Goal: Transaction & Acquisition: Purchase product/service

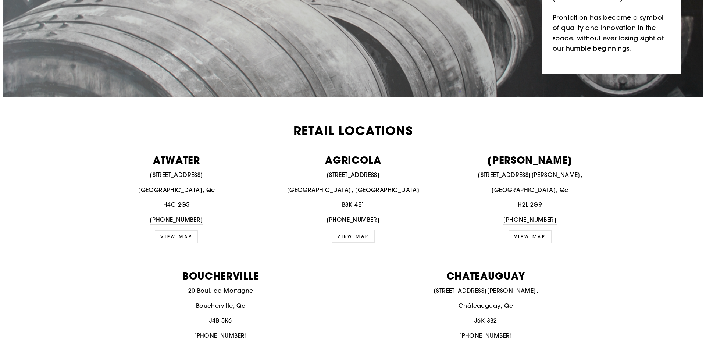
scroll to position [221, 0]
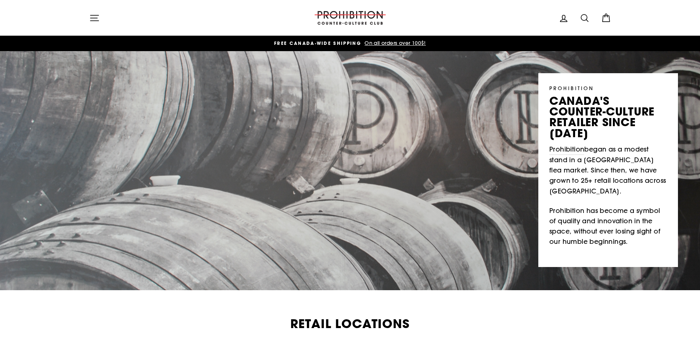
click at [94, 19] on icon "button" at bounding box center [94, 18] width 10 height 10
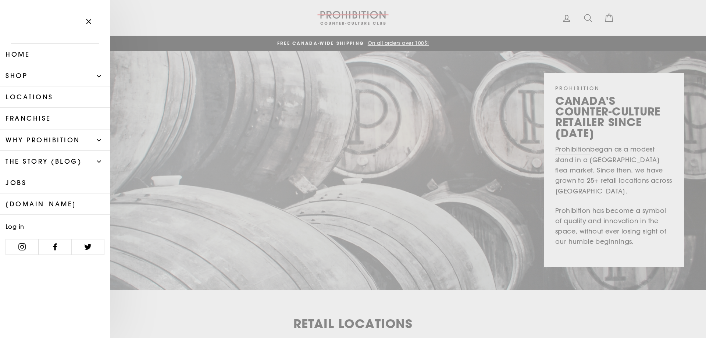
click at [53, 76] on link "Shop" at bounding box center [44, 75] width 88 height 21
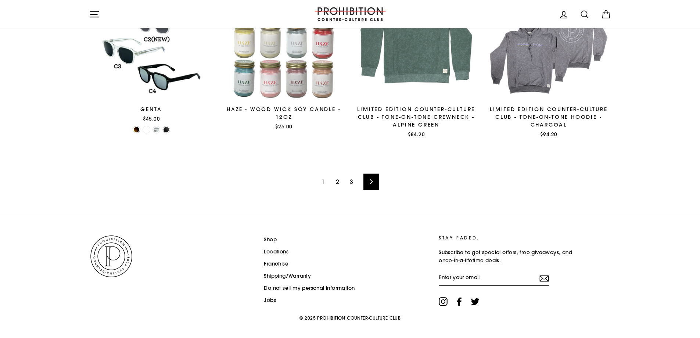
scroll to position [1178, 0]
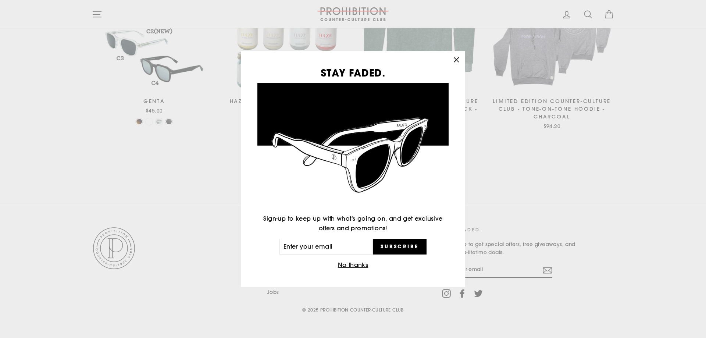
click at [356, 263] on button "No thanks" at bounding box center [353, 265] width 35 height 10
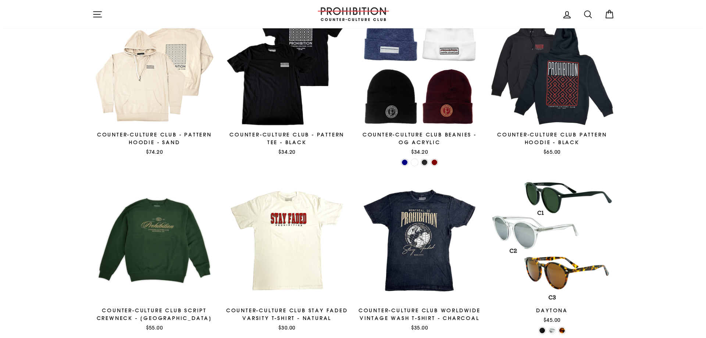
scroll to position [0, 0]
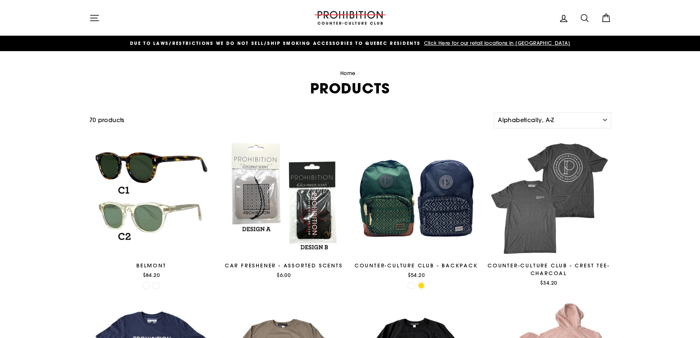
drag, startPoint x: 169, startPoint y: 278, endPoint x: 118, endPoint y: 32, distance: 251.0
click at [101, 14] on button "Site navigation" at bounding box center [94, 18] width 19 height 16
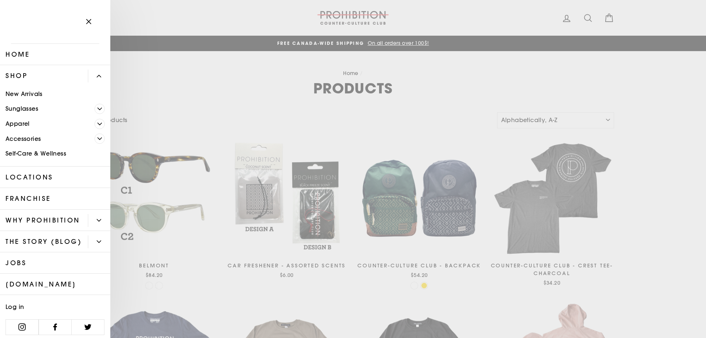
click at [56, 140] on link "Accessories" at bounding box center [47, 138] width 94 height 15
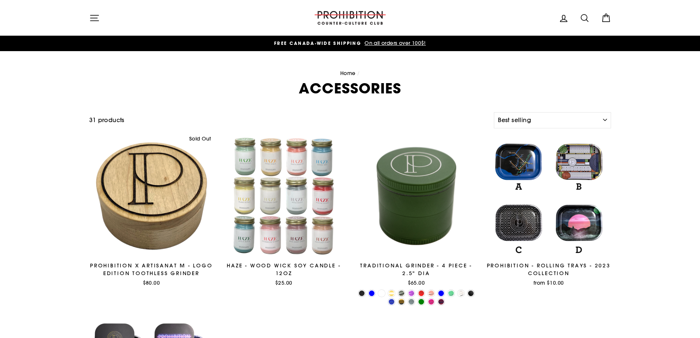
select select "best-selling"
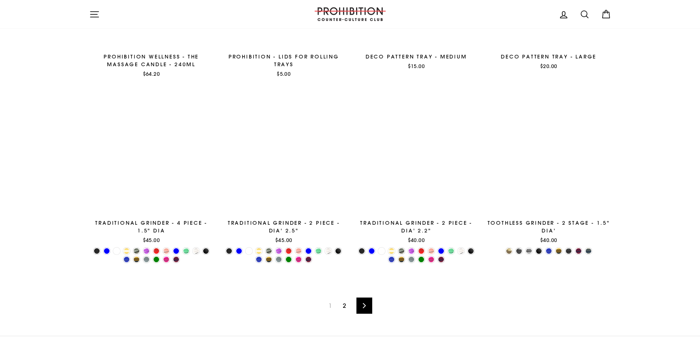
scroll to position [1235, 0]
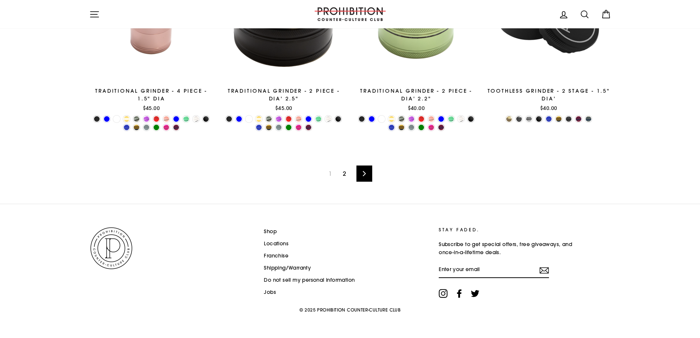
click at [347, 171] on link "2" at bounding box center [345, 174] width 12 height 12
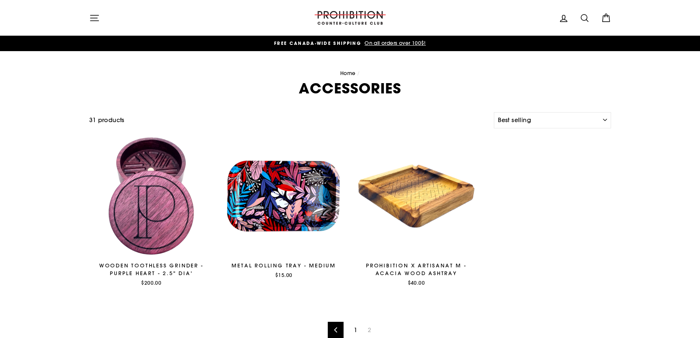
select select "best-selling"
click at [98, 17] on icon "button" at bounding box center [94, 18] width 10 height 10
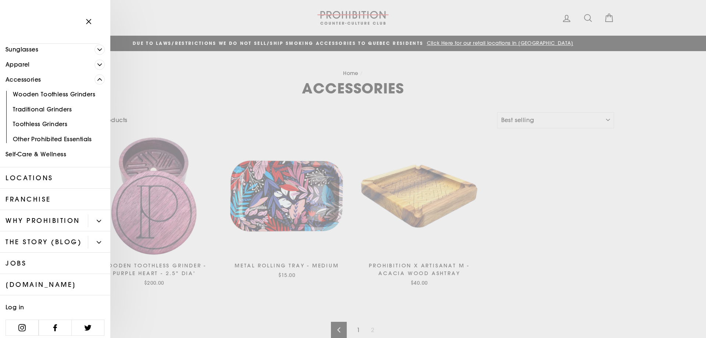
scroll to position [85, 0]
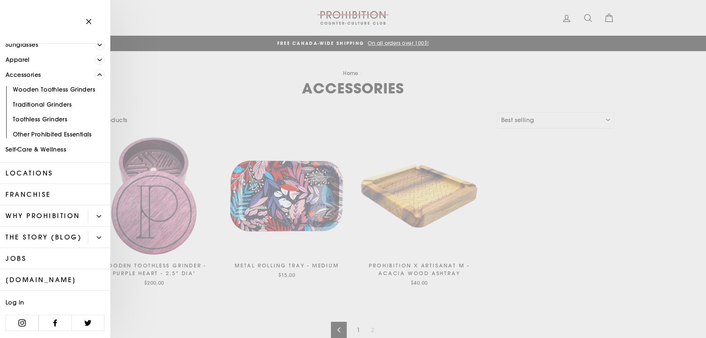
click at [60, 97] on link "Traditional Grinders" at bounding box center [55, 104] width 110 height 15
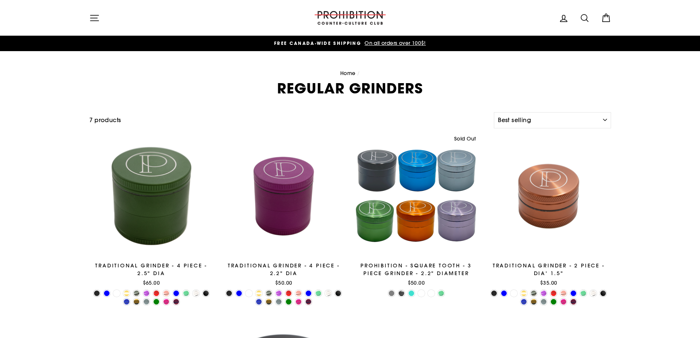
select select "best-selling"
click at [93, 19] on icon "button" at bounding box center [94, 18] width 10 height 10
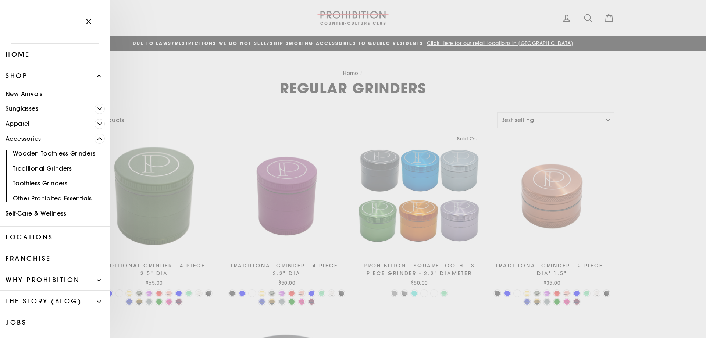
click at [71, 201] on link "Other Prohibited Essentials" at bounding box center [55, 198] width 110 height 15
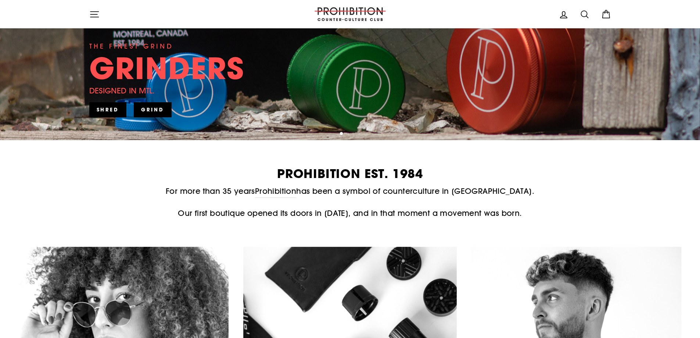
scroll to position [74, 0]
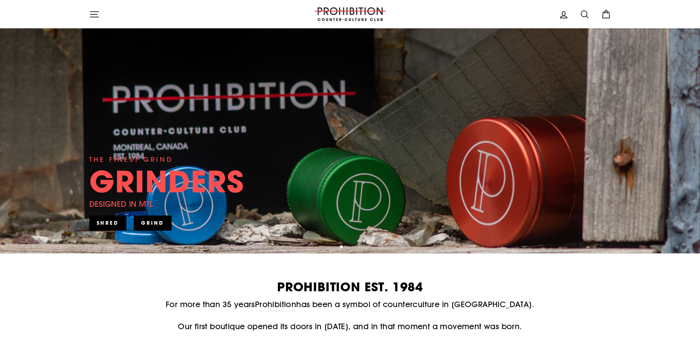
click at [94, 22] on div "Site navigation" at bounding box center [195, 14] width 213 height 21
click at [97, 14] on icon "button" at bounding box center [94, 14] width 8 height 6
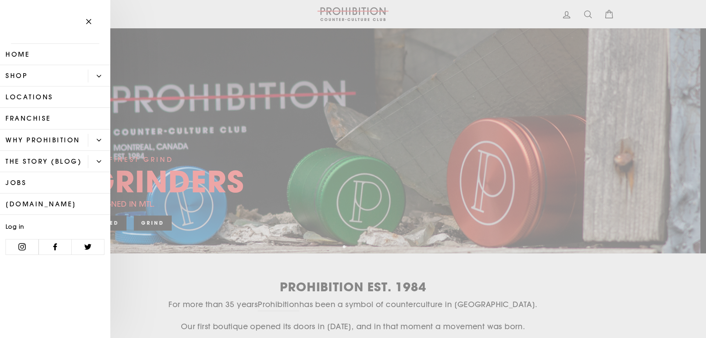
click at [103, 71] on button "Primary" at bounding box center [99, 75] width 22 height 13
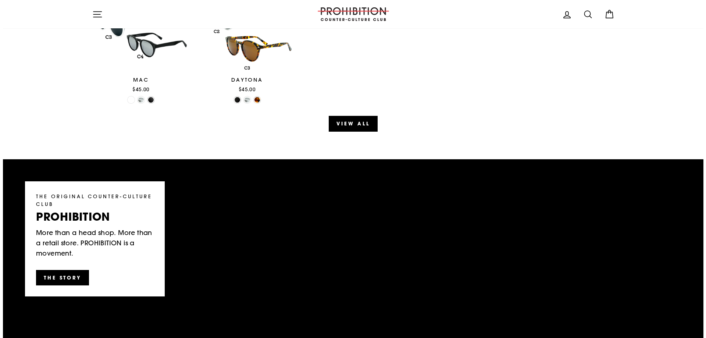
scroll to position [0, 0]
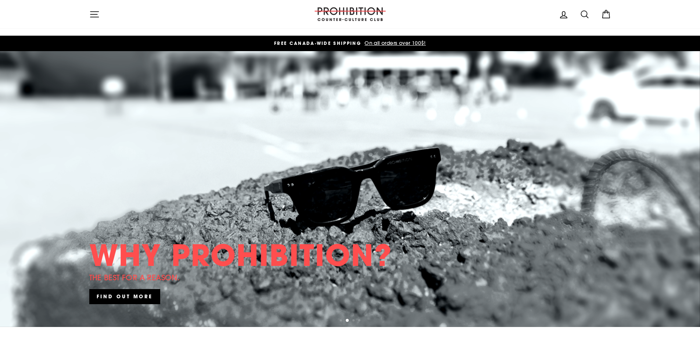
drag, startPoint x: 264, startPoint y: 225, endPoint x: 61, endPoint y: 53, distance: 266.2
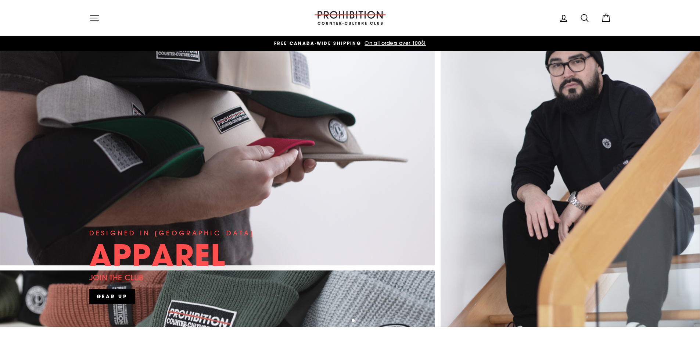
click at [97, 18] on icon "button" at bounding box center [94, 18] width 8 height 6
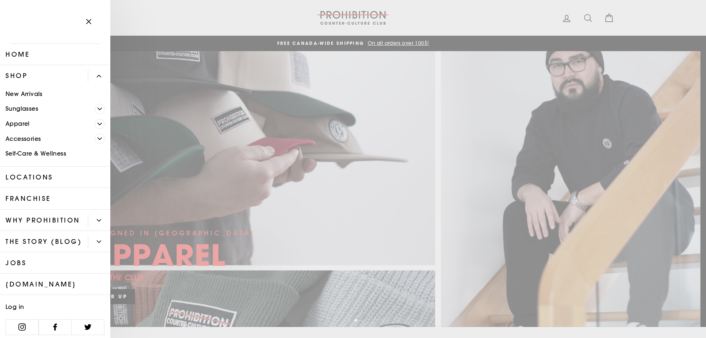
click at [97, 139] on icon "Primary" at bounding box center [99, 138] width 4 height 4
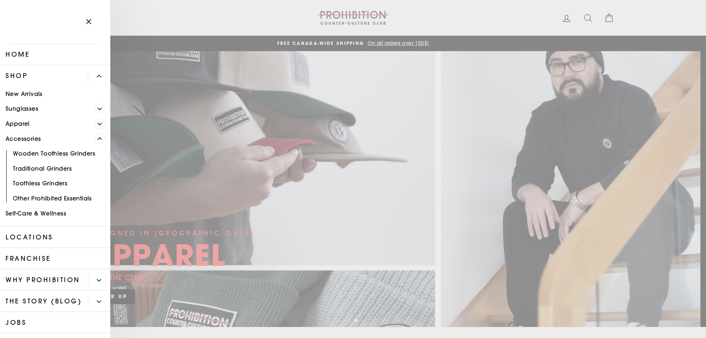
click at [65, 196] on link "Other Prohibited Essentials" at bounding box center [55, 198] width 110 height 15
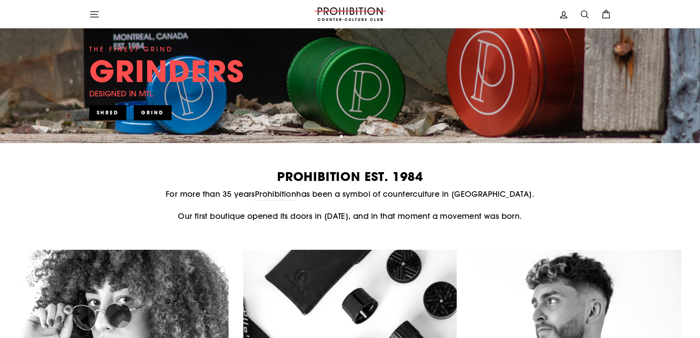
scroll to position [404, 0]
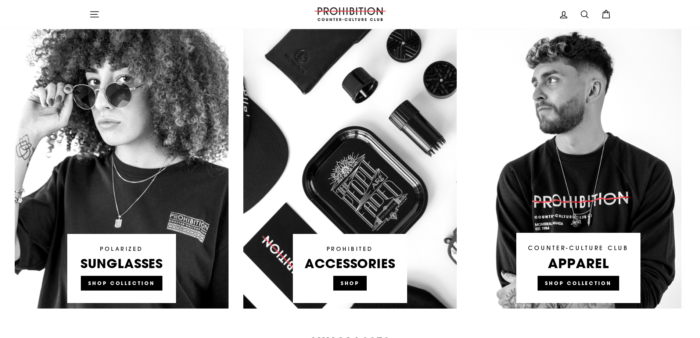
click at [359, 280] on link at bounding box center [350, 168] width 214 height 279
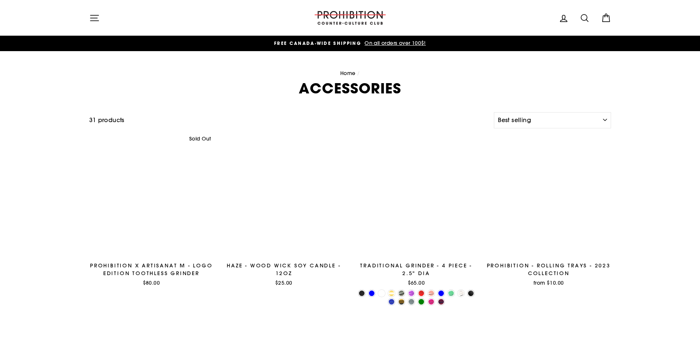
select select "best-selling"
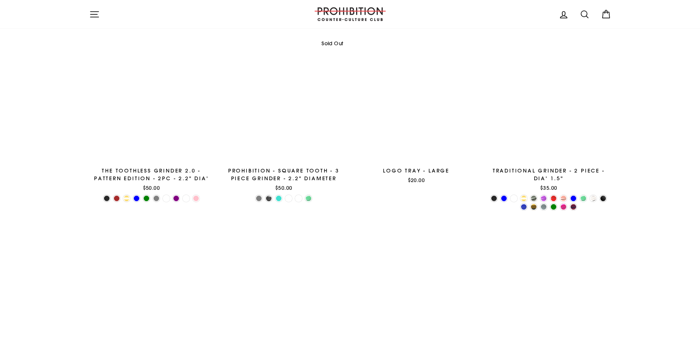
scroll to position [243, 0]
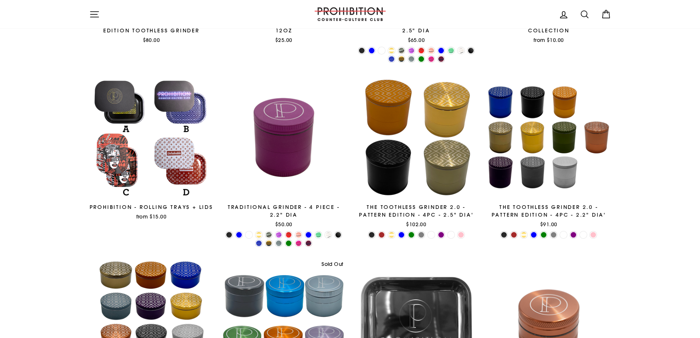
click at [582, 10] on icon at bounding box center [585, 14] width 10 height 10
type input "pipe"
click at [89, 6] on button "Search" at bounding box center [97, 14] width 16 height 17
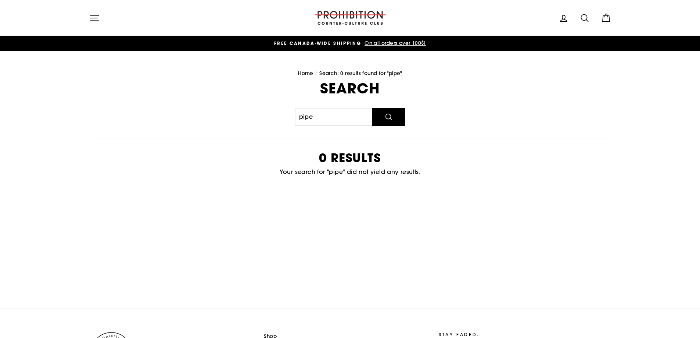
click at [96, 15] on icon "button" at bounding box center [94, 18] width 10 height 10
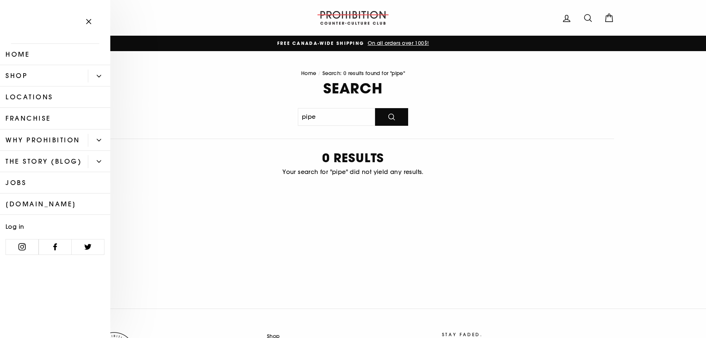
click at [83, 69] on link "Shop" at bounding box center [44, 75] width 88 height 21
